Goal: Task Accomplishment & Management: Complete application form

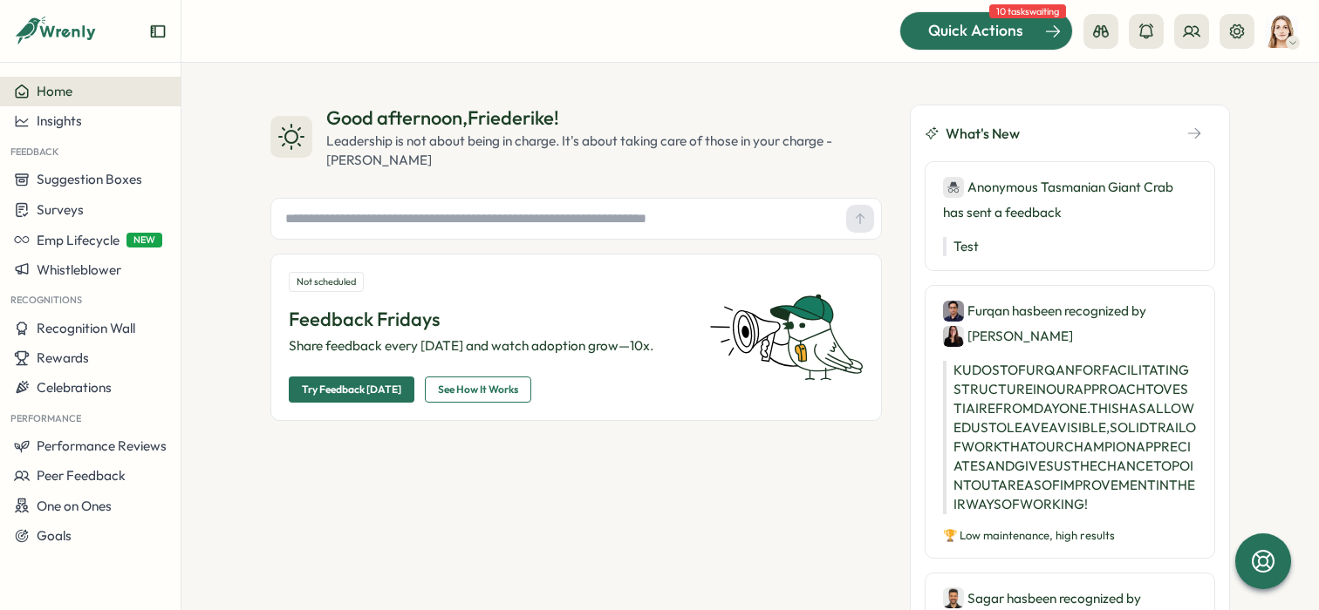
click at [1008, 44] on div at bounding box center [986, 30] width 172 height 37
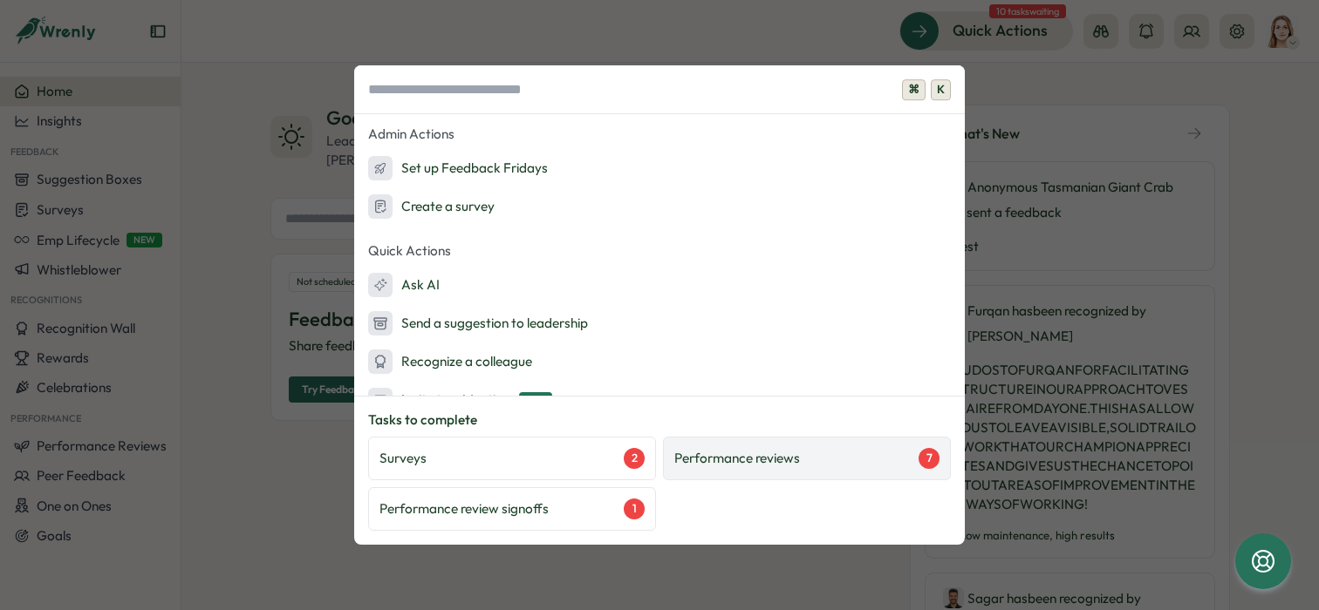
click at [823, 451] on div "Performance reviews 7" at bounding box center [806, 458] width 265 height 21
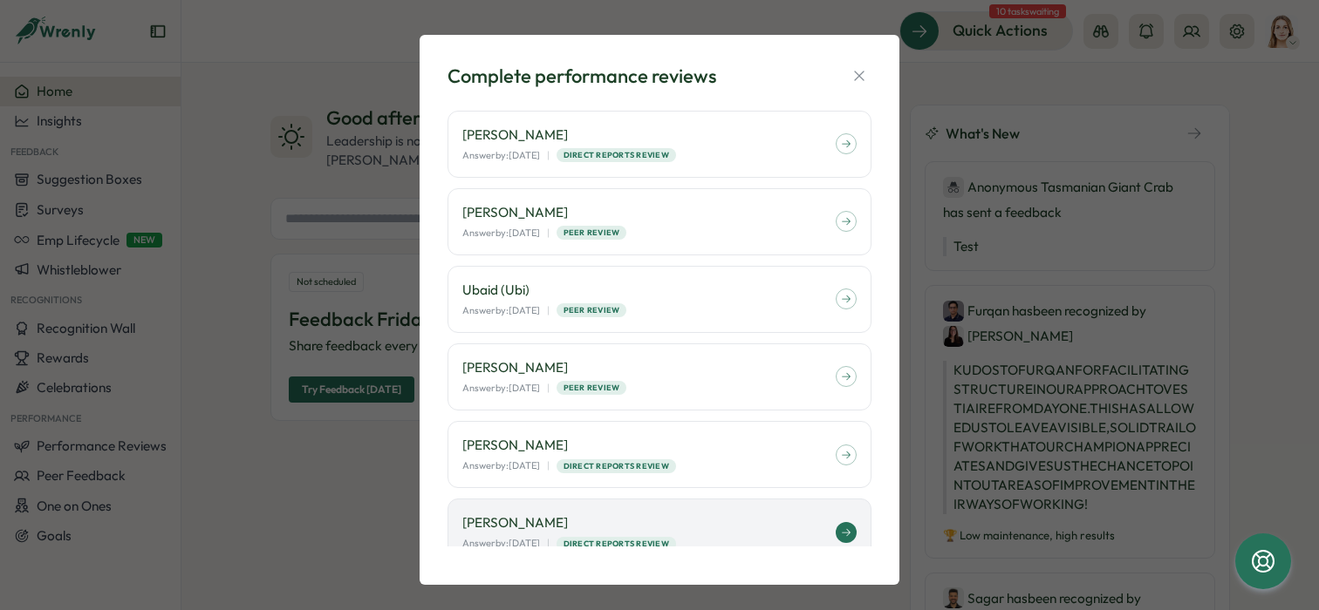
scroll to position [97, 0]
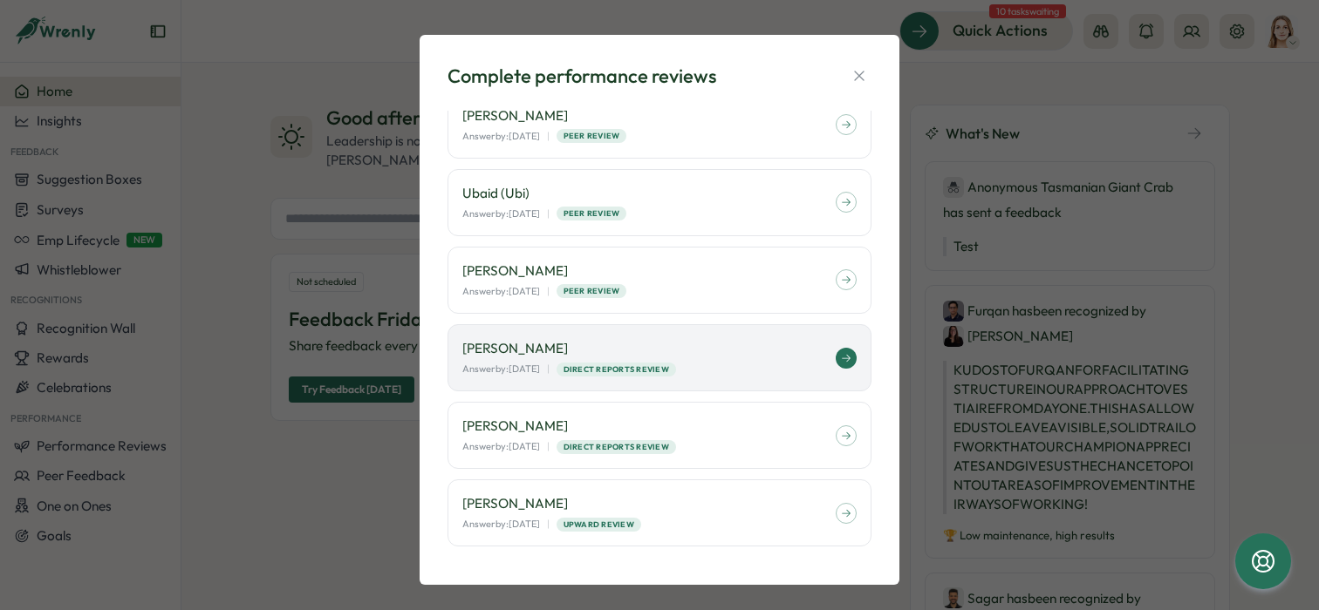
click at [669, 364] on span "Direct Reports Review" at bounding box center [616, 370] width 106 height 12
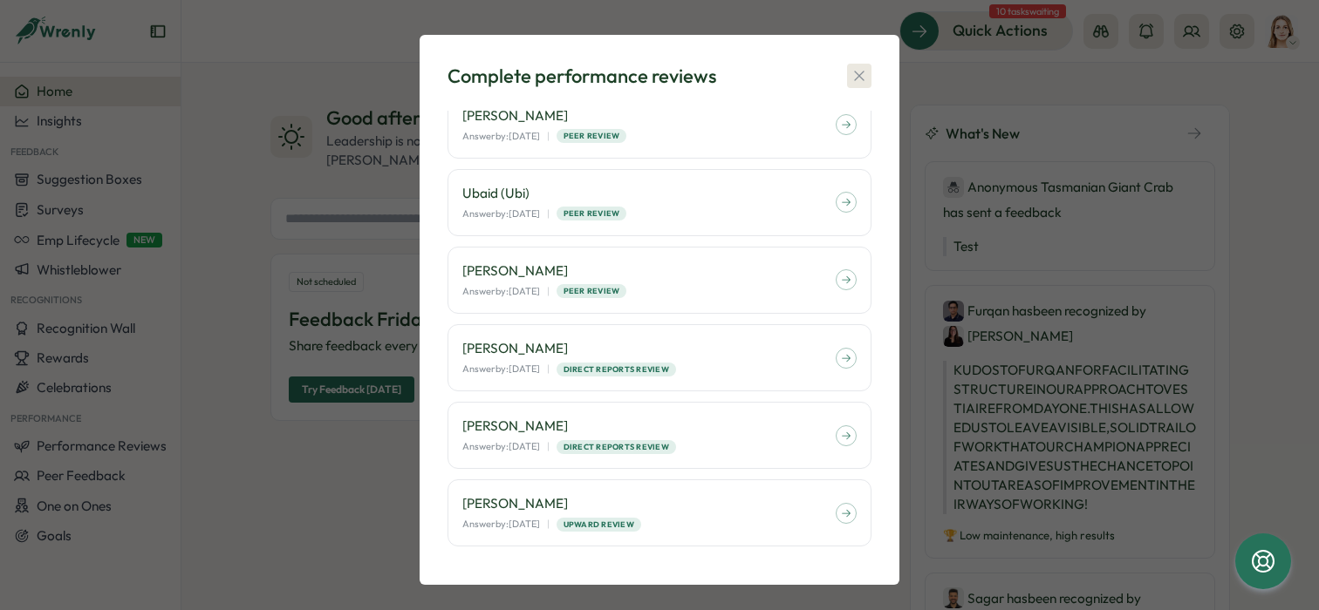
click at [857, 81] on icon "button" at bounding box center [858, 75] width 17 height 17
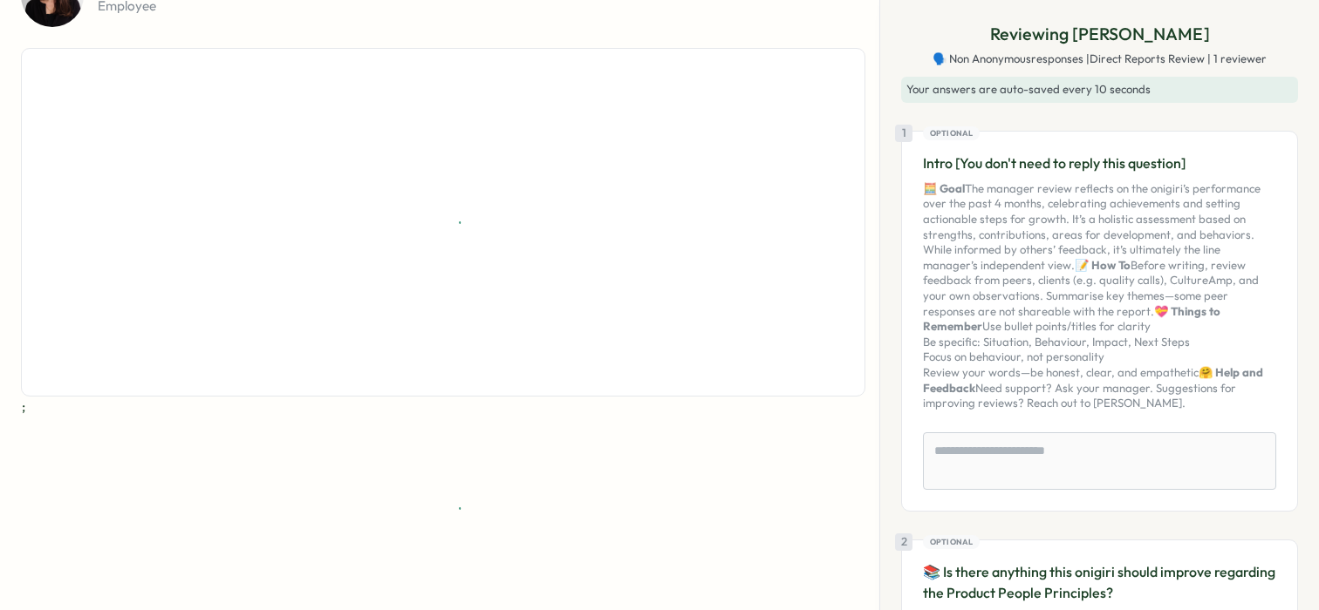
scroll to position [120, 0]
